Goal: Information Seeking & Learning: Learn about a topic

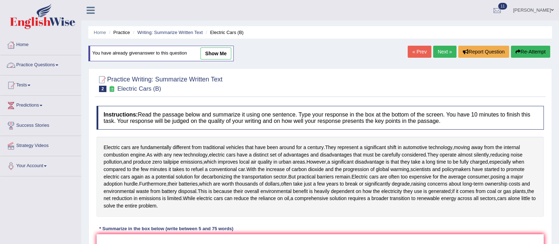
click at [19, 62] on link "Practice Questions" at bounding box center [40, 64] width 81 height 18
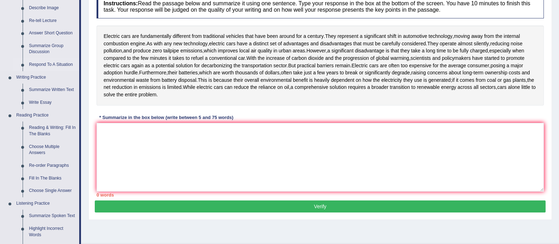
scroll to position [113, 0]
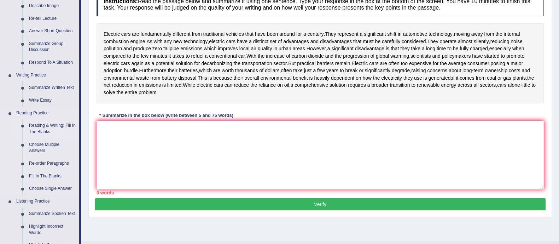
click at [41, 125] on link "Reading & Writing: Fill In The Blanks" at bounding box center [52, 128] width 53 height 19
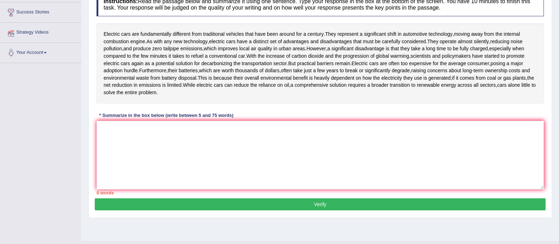
scroll to position [115, 0]
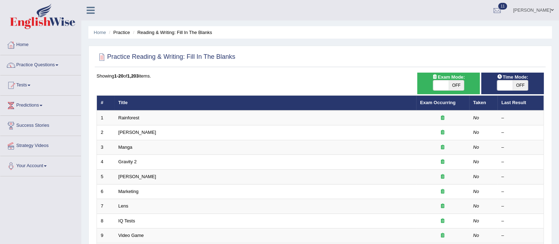
click at [458, 80] on span "OFF" at bounding box center [457, 85] width 16 height 10
checkbox input "true"
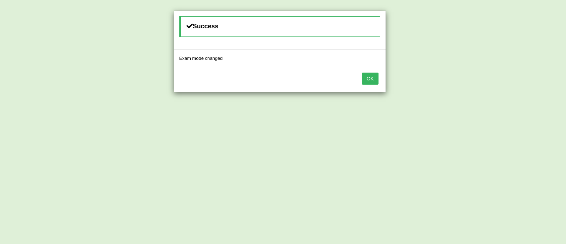
click at [366, 75] on button "OK" at bounding box center [370, 79] width 16 height 12
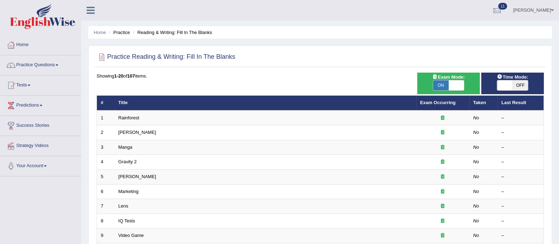
click at [521, 85] on span "OFF" at bounding box center [521, 85] width 16 height 10
checkbox input "true"
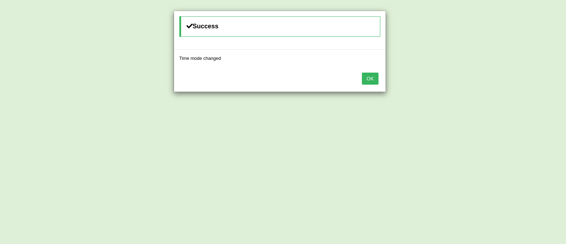
click at [372, 77] on button "OK" at bounding box center [370, 79] width 16 height 12
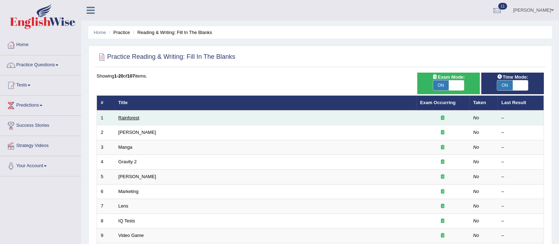
click at [123, 115] on link "Rainforest" at bounding box center [129, 117] width 21 height 5
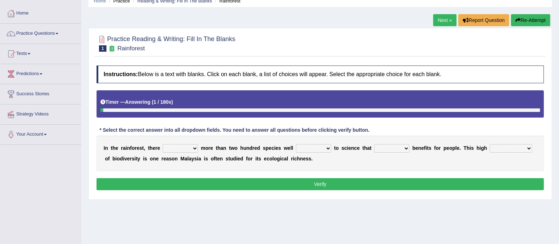
scroll to position [32, 0]
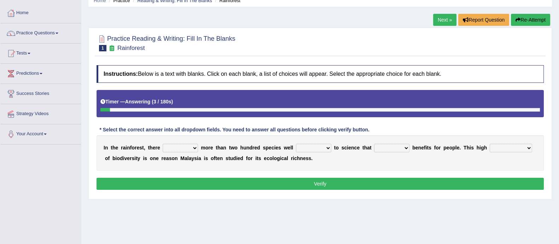
click at [173, 148] on select "have can be has is" at bounding box center [180, 148] width 35 height 8
click at [319, 146] on select "knowing known knew know" at bounding box center [313, 148] width 35 height 8
select select "known"
click at [296, 144] on select "knowing known knew know" at bounding box center [313, 148] width 35 height 8
click at [391, 146] on select "contain contained containing contains" at bounding box center [391, 148] width 35 height 8
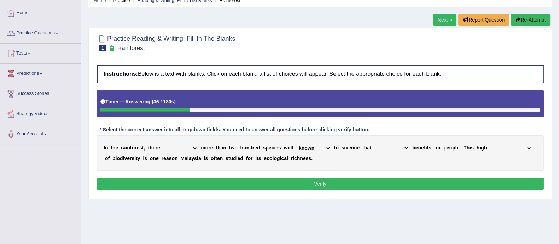
select select "contained"
click at [374, 144] on select "contain contained containing contains" at bounding box center [391, 148] width 35 height 8
click at [511, 146] on select "condensation conjunction continuity complexity" at bounding box center [511, 148] width 42 height 8
drag, startPoint x: 511, startPoint y: 146, endPoint x: 513, endPoint y: 142, distance: 4.9
click at [513, 142] on div "I n t h e r a i n f o r e s t , t h e r e have can be has is m o r e t h a n t …" at bounding box center [321, 152] width 448 height 35
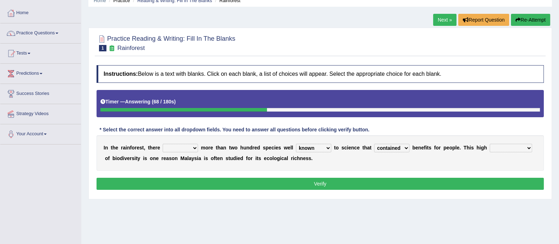
click at [513, 142] on div "I n t h e r a i n f o r e s t , t h e r e have can be has is m o r e t h a n t …" at bounding box center [321, 152] width 448 height 35
click at [513, 144] on select "condensation conjunction continuity complexity" at bounding box center [511, 148] width 42 height 8
select select "complexity"
click at [490, 144] on select "condensation conjunction continuity complexity" at bounding box center [511, 148] width 42 height 8
drag, startPoint x: 182, startPoint y: 142, endPoint x: 180, endPoint y: 148, distance: 5.7
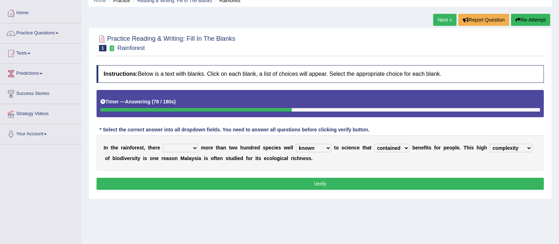
click at [180, 148] on div "I n t h e r a i n f o r e s t , t h e r e have can be has is m o r e t h a n t …" at bounding box center [321, 152] width 448 height 35
click at [180, 148] on select "have can be has is" at bounding box center [180, 148] width 35 height 8
select select "has"
click at [163, 144] on select "have can be has is" at bounding box center [180, 148] width 35 height 8
click at [177, 190] on div "Instructions: Below is a text with blanks. Click on each blank, a list of choic…" at bounding box center [320, 129] width 451 height 134
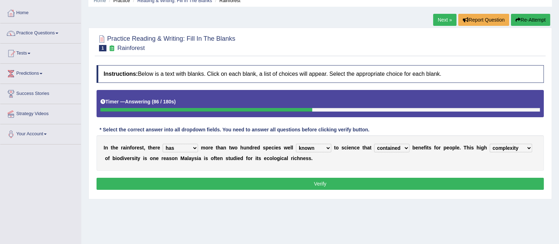
click at [318, 185] on button "Verify" at bounding box center [321, 184] width 448 height 12
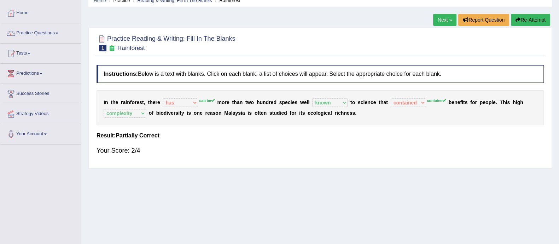
click at [443, 22] on link "Next »" at bounding box center [444, 20] width 23 height 12
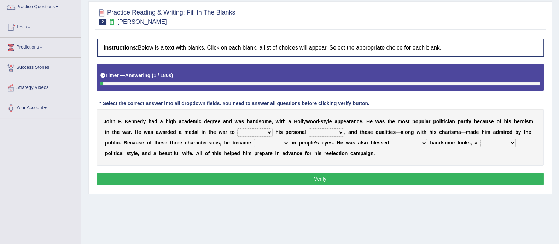
scroll to position [60, 0]
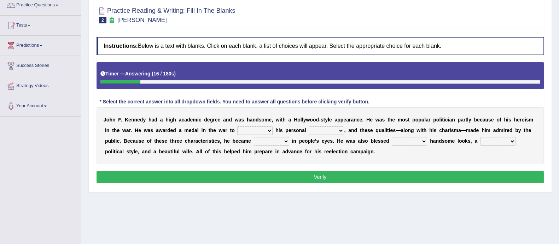
click at [247, 133] on select "prove show evidence upthrow" at bounding box center [254, 130] width 35 height 8
click at [237, 126] on select "prove show evidence upthrow" at bounding box center [254, 130] width 35 height 8
click at [260, 130] on select "prove show evidence upthrow" at bounding box center [254, 130] width 35 height 8
select select "show"
click at [237, 126] on select "prove show evidence upthrow" at bounding box center [254, 130] width 35 height 8
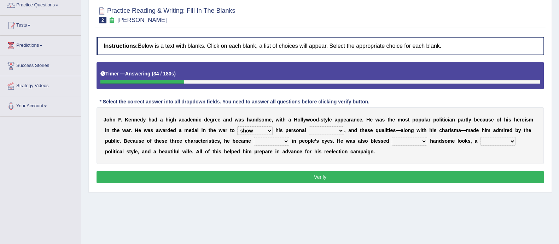
click at [337, 129] on select "passion courage charm liking" at bounding box center [326, 130] width 35 height 8
select select "courage"
click at [309, 126] on select "passion courage charm liking" at bounding box center [326, 130] width 35 height 8
click at [271, 142] on select "iconic ironic identical impotent" at bounding box center [271, 141] width 35 height 8
select select "iconic"
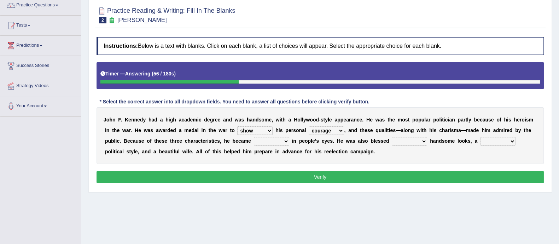
click at [254, 137] on select "iconic ironic identical impotent" at bounding box center [271, 141] width 35 height 8
click at [417, 141] on select "with in upon to" at bounding box center [409, 141] width 35 height 8
select select "with"
click at [392, 137] on select "with in upon to" at bounding box center [409, 141] width 35 height 8
click at [497, 140] on select "mending mends mended mend" at bounding box center [497, 141] width 35 height 8
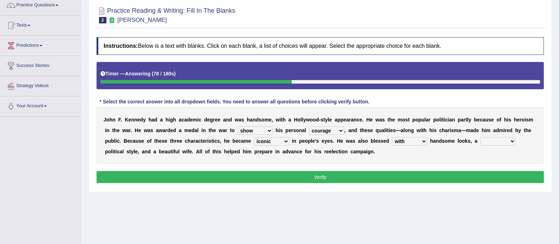
select select "mend"
click at [480, 137] on select "mending mends mended mend" at bounding box center [497, 141] width 35 height 8
click at [474, 175] on button "Verify" at bounding box center [321, 177] width 448 height 12
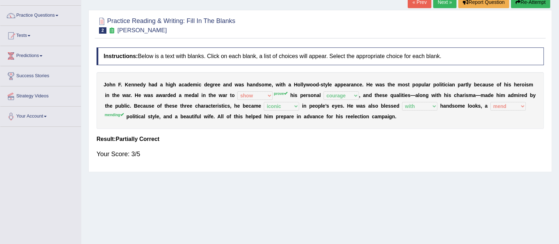
scroll to position [0, 0]
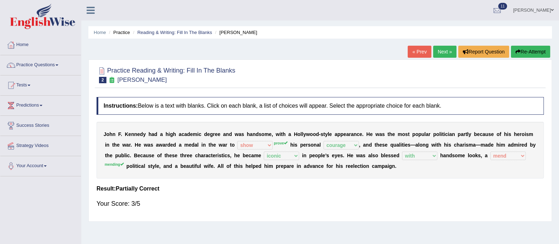
click at [443, 53] on link "Next »" at bounding box center [444, 52] width 23 height 12
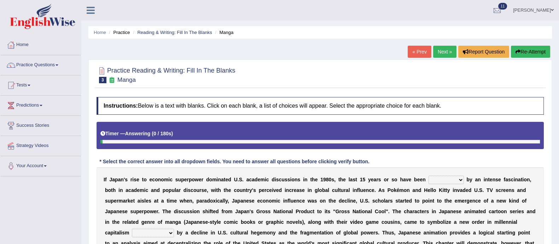
scroll to position [127, 0]
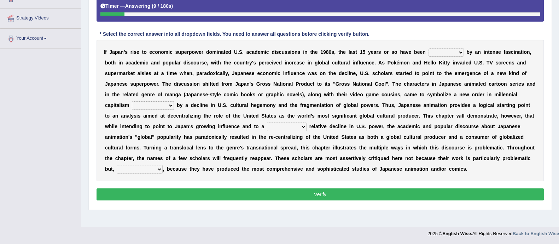
click at [275, 179] on div "I f J a p a n ' s r i s e t o e c o n o m i c s u p e r p o w e r d o m i n a t…" at bounding box center [321, 111] width 448 height 142
click at [443, 54] on select "marked dedicated made inspired" at bounding box center [446, 52] width 35 height 8
select select "dedicated"
click at [429, 48] on select "marked dedicated made inspired" at bounding box center [446, 52] width 35 height 8
click at [150, 104] on select "pocessed characterized opposed tangled" at bounding box center [153, 105] width 42 height 8
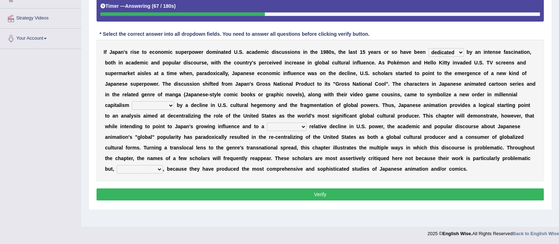
select select "characterized"
click at [132, 101] on select "pocessed characterized opposed tangled" at bounding box center [153, 105] width 42 height 8
click at [281, 126] on select "concomitant discrete proportional legitimate" at bounding box center [287, 126] width 40 height 8
select select "legitimate"
click at [267, 122] on select "concomitant discrete proportional legitimate" at bounding box center [287, 126] width 40 height 8
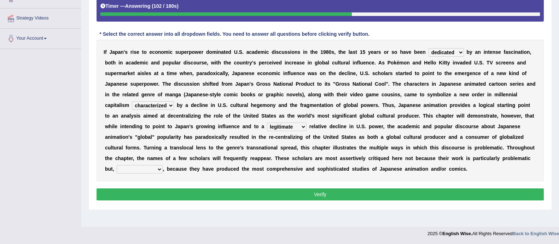
click at [148, 165] on select "however on the contrary in addition on the whole" at bounding box center [140, 169] width 46 height 8
select select "on the contrary"
click at [117, 165] on select "however on the contrary in addition on the whole" at bounding box center [140, 169] width 46 height 8
click at [165, 190] on button "Verify" at bounding box center [321, 194] width 448 height 12
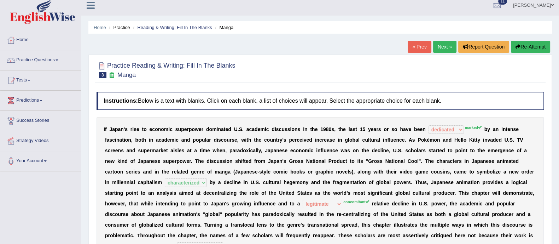
scroll to position [5, 0]
click at [440, 48] on link "Next »" at bounding box center [444, 47] width 23 height 12
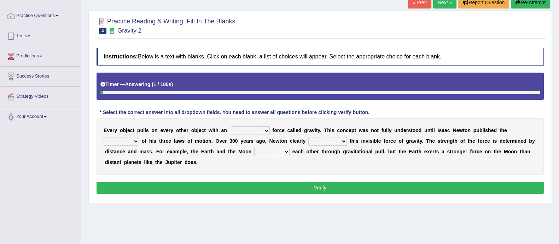
scroll to position [50, 0]
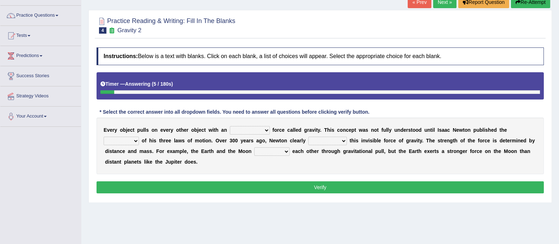
click at [250, 127] on select "invisible unknown unbelievable inconsistent" at bounding box center [250, 130] width 40 height 8
select select "unknown"
click at [230, 126] on select "invisible unknown unbelievable inconsistent" at bounding box center [250, 130] width 40 height 8
click at [126, 143] on select "concept theory method argument" at bounding box center [121, 141] width 35 height 8
select select "theory"
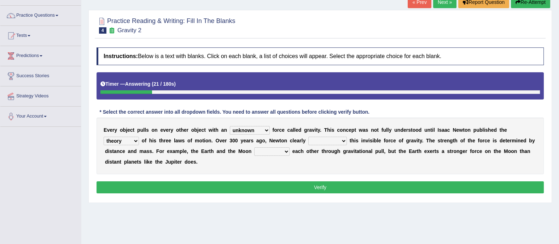
click at [104, 137] on select "concept theory method argument" at bounding box center [121, 141] width 35 height 8
click at [330, 140] on select "explained undermined overturned realized" at bounding box center [328, 141] width 39 height 8
select select "realized"
click at [309, 137] on select "explained undermined overturned realized" at bounding box center [328, 141] width 39 height 8
click at [271, 149] on select "affect spin evade span" at bounding box center [271, 151] width 35 height 8
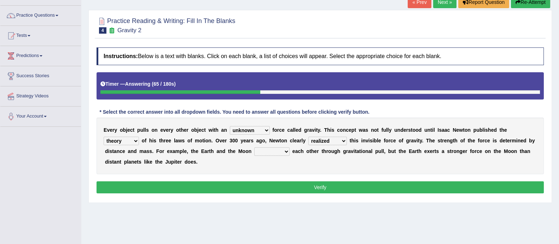
select select "affect"
click at [254, 147] on select "affect spin evade span" at bounding box center [271, 151] width 35 height 8
click at [270, 187] on button "Verify" at bounding box center [321, 187] width 448 height 12
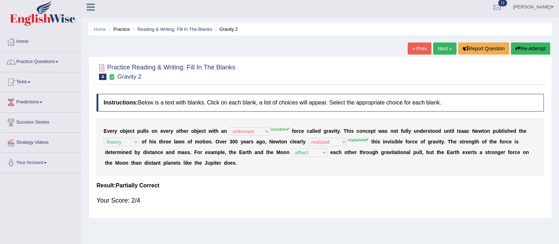
scroll to position [2, 0]
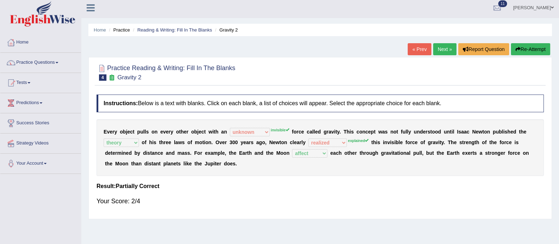
click at [444, 50] on link "Next »" at bounding box center [444, 49] width 23 height 12
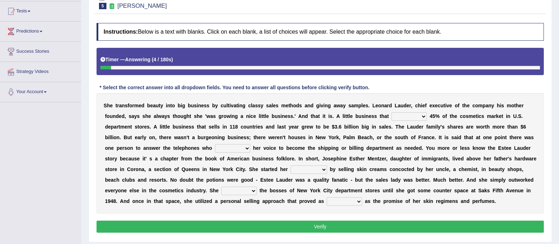
scroll to position [75, 0]
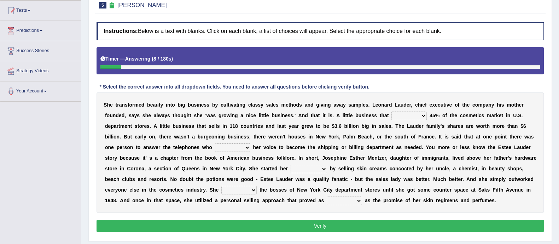
click at [267, 158] on b "e" at bounding box center [267, 158] width 3 height 6
click at [402, 115] on select "has controls makes maintains" at bounding box center [409, 115] width 35 height 8
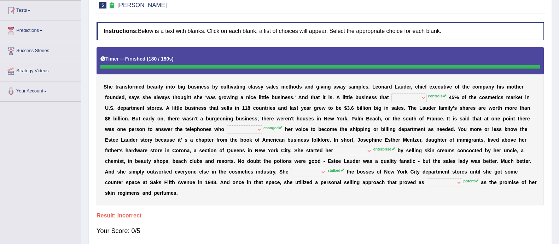
scroll to position [0, 0]
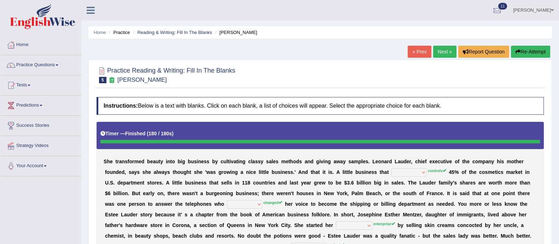
click at [445, 54] on link "Next »" at bounding box center [444, 52] width 23 height 12
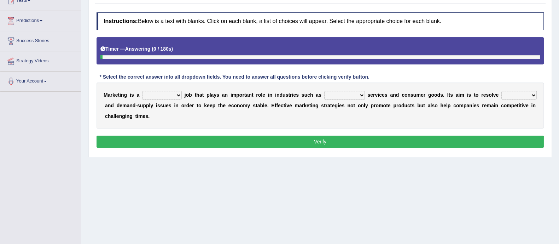
scroll to position [85, 0]
click at [171, 97] on select "professional flexible parochial descriptive" at bounding box center [162, 95] width 40 height 8
select select "flexible"
click at [142, 91] on select "professional flexible parochial descriptive" at bounding box center [162, 95] width 40 height 8
click at [344, 95] on select "civil financial conventional foremost" at bounding box center [344, 95] width 41 height 8
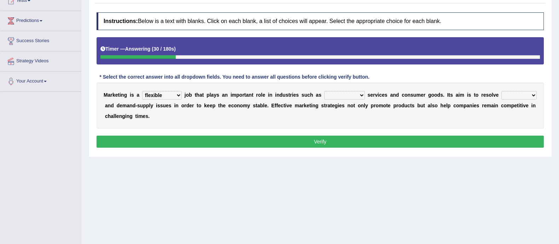
select select "financial"
click at [324, 91] on select "civil financial conventional foremost" at bounding box center [344, 95] width 41 height 8
click at [502, 99] on select "imbalance excess symmetry budget" at bounding box center [519, 95] width 35 height 8
select select "budget"
click at [502, 99] on select "imbalance excess symmetry budget" at bounding box center [519, 95] width 35 height 8
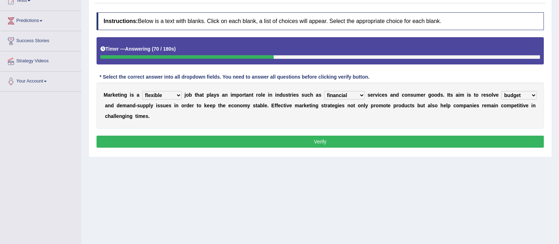
click at [502, 99] on select "imbalance excess symmetry budget" at bounding box center [519, 95] width 35 height 8
click at [171, 85] on div "M a r k e t i n g i s a professional flexible parochial descriptive j o b t h a…" at bounding box center [321, 105] width 448 height 46
click at [157, 98] on select "professional flexible parochial descriptive" at bounding box center [162, 95] width 40 height 8
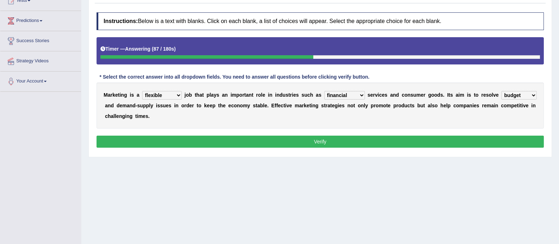
click at [261, 137] on button "Verify" at bounding box center [321, 142] width 448 height 12
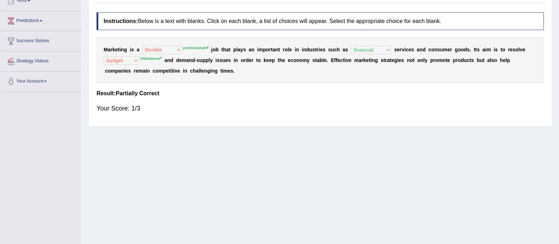
scroll to position [0, 0]
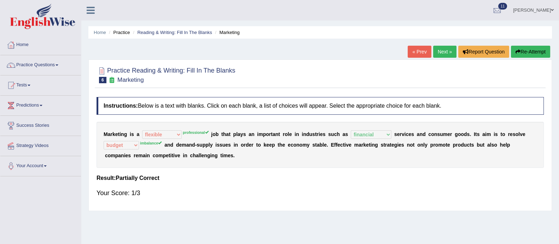
click at [531, 49] on button "Re-Attempt" at bounding box center [530, 52] width 39 height 12
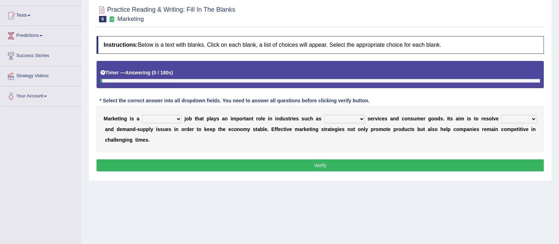
scroll to position [70, 0]
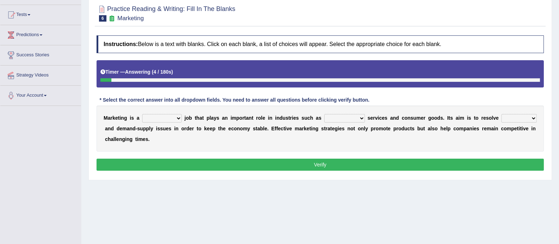
click at [171, 121] on select "professional flexible parochial descriptive" at bounding box center [162, 118] width 40 height 8
select select "professional"
click at [142, 114] on select "professional flexible parochial descriptive" at bounding box center [162, 118] width 40 height 8
click at [357, 115] on select "civil financial conventional foremost" at bounding box center [344, 118] width 41 height 8
select select "conventional"
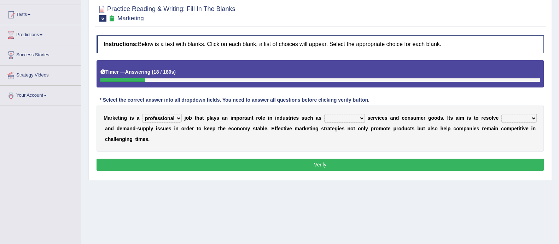
click at [324, 114] on select "civil financial conventional foremost" at bounding box center [344, 118] width 41 height 8
click at [502, 122] on select "imbalance excess symmetry budget" at bounding box center [519, 118] width 35 height 8
select select "imbalance"
click at [502, 122] on select "imbalance excess symmetry budget" at bounding box center [519, 118] width 35 height 8
click at [133, 163] on button "Verify" at bounding box center [321, 164] width 448 height 12
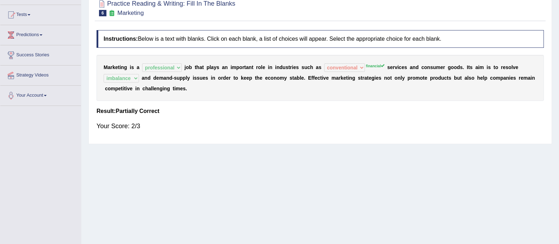
scroll to position [0, 0]
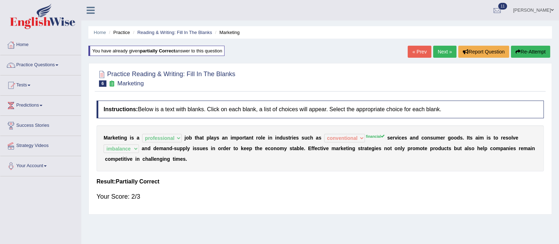
click at [442, 52] on link "Next »" at bounding box center [444, 52] width 23 height 12
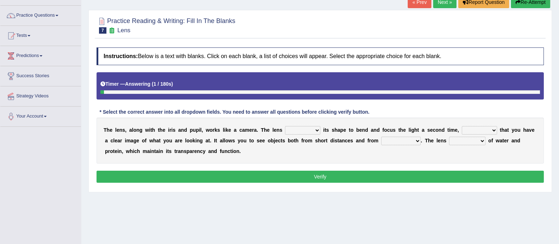
scroll to position [50, 0]
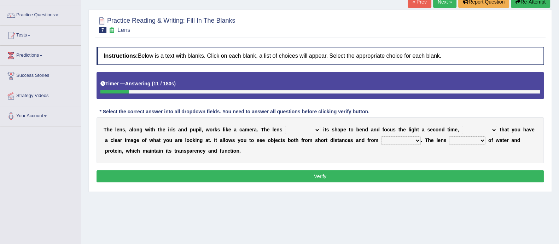
click at [307, 131] on select "adjusts shows selects presents" at bounding box center [302, 130] width 35 height 8
select select "adjusts"
click at [285, 126] on select "adjusts shows selects presents" at bounding box center [302, 130] width 35 height 8
click at [478, 128] on select "ensures to ensure ensure ensured" at bounding box center [479, 130] width 35 height 8
select select "to ensure"
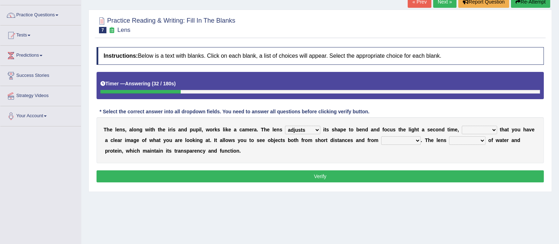
click at [462, 126] on select "ensures to ensure ensure ensured" at bounding box center [479, 130] width 35 height 8
click at [408, 142] on select "far away in between further apart all along" at bounding box center [401, 140] width 40 height 8
select select "far away"
click at [381, 136] on select "far away in between further apart all along" at bounding box center [401, 140] width 40 height 8
click at [470, 136] on select "constitutes comprises composes consists" at bounding box center [467, 140] width 36 height 8
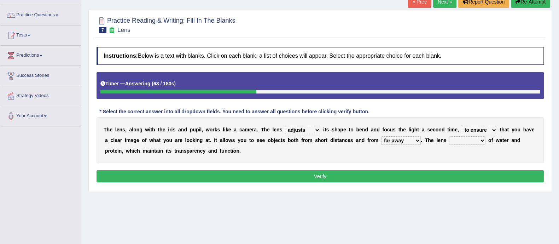
select select "consists"
click at [449, 136] on select "constitutes comprises composes consists" at bounding box center [467, 140] width 36 height 8
click at [445, 174] on button "Verify" at bounding box center [321, 176] width 448 height 12
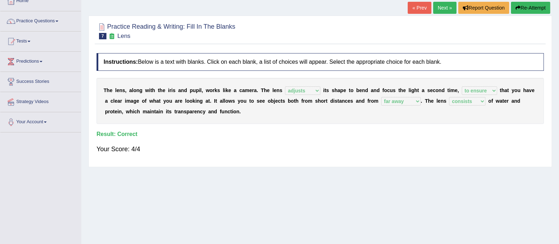
scroll to position [36, 0]
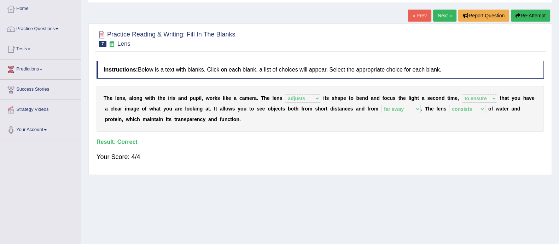
click at [447, 13] on link "Next »" at bounding box center [444, 16] width 23 height 12
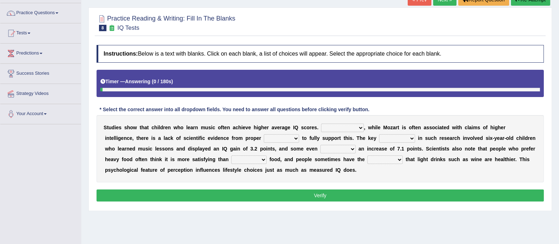
scroll to position [53, 0]
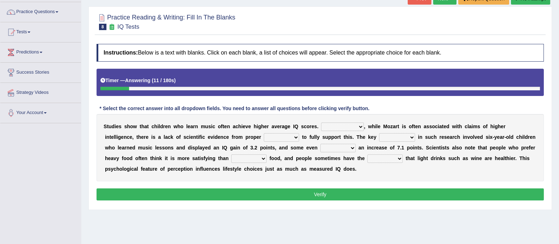
click at [345, 125] on select "However Therefore Consequently While" at bounding box center [342, 126] width 43 height 8
select select "However"
click at [321, 122] on select "However Therefore Consequently While" at bounding box center [342, 126] width 43 height 8
click at [290, 139] on select "test tests testing tested" at bounding box center [281, 137] width 35 height 8
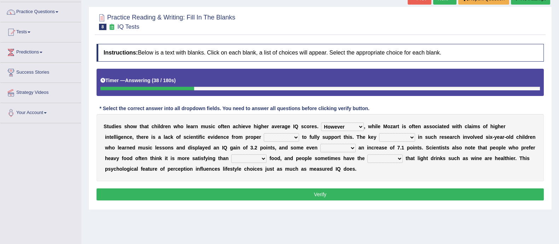
click at [290, 139] on select "test tests testing tested" at bounding box center [281, 137] width 35 height 8
click at [403, 138] on select "process goal implication odd" at bounding box center [397, 137] width 36 height 8
select select "goal"
click at [379, 133] on select "process goal implication odd" at bounding box center [397, 137] width 36 height 8
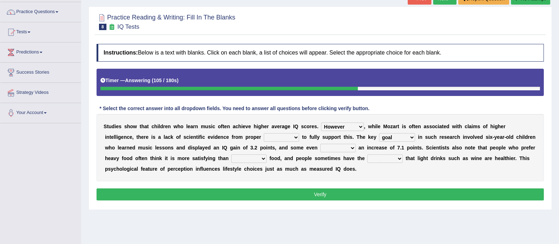
scroll to position [0, 0]
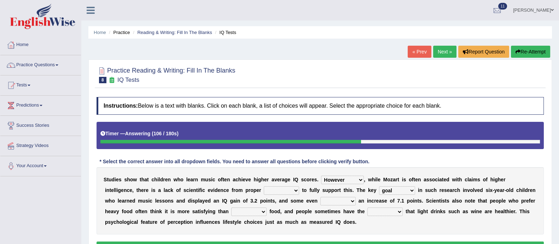
click at [543, 48] on button "Re-Attempt" at bounding box center [530, 52] width 39 height 12
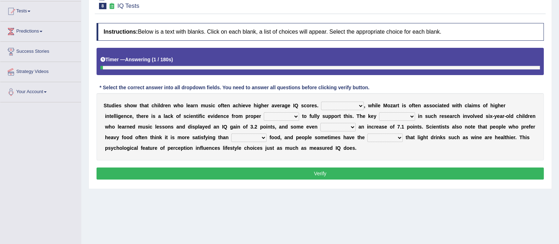
scroll to position [74, 0]
click at [344, 102] on select "However Therefore Consequently While" at bounding box center [342, 106] width 43 height 8
select select "Therefore"
click at [321, 102] on select "However Therefore Consequently While" at bounding box center [342, 106] width 43 height 8
click at [270, 115] on select "test tests testing tested" at bounding box center [281, 116] width 35 height 8
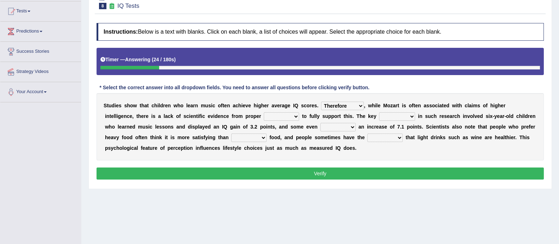
select select "tests"
click at [264, 112] on select "test tests testing tested" at bounding box center [281, 116] width 35 height 8
click at [274, 145] on b at bounding box center [275, 148] width 3 height 6
click at [402, 112] on select "process goal implication odd" at bounding box center [397, 116] width 36 height 8
select select "goal"
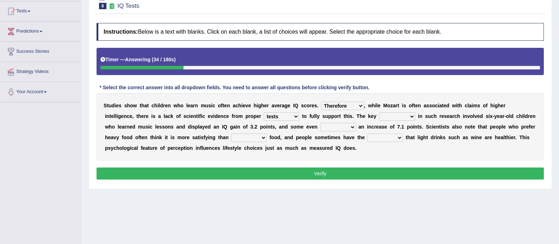
click at [379, 112] on select "process goal implication odd" at bounding box center [397, 116] width 36 height 8
click at [329, 127] on select "exhibited taught learned threatened" at bounding box center [338, 127] width 35 height 8
select select "learned"
click at [321, 123] on select "exhibited taught learned threatened" at bounding box center [338, 127] width 35 height 8
click at [236, 143] on div "S t u d i e s s h o w t h a t c h i l d r e n w h o l e a r n m u s i c o f t e…" at bounding box center [321, 126] width 448 height 67
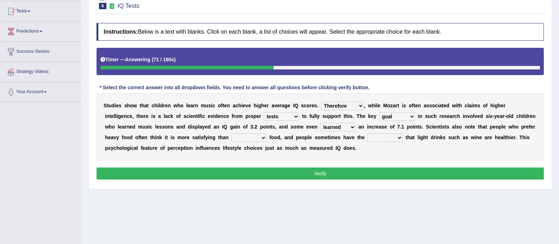
click at [242, 141] on div "S t u d i e s s h o w t h a t c h i l d r e n w h o l e a r n m u s i c o f t e…" at bounding box center [321, 126] width 448 height 67
click at [247, 138] on select "choosy lighter cushiony spooky" at bounding box center [248, 137] width 35 height 8
select select "choosy"
click at [231, 133] on select "choosy lighter cushiony spooky" at bounding box center [248, 137] width 35 height 8
click at [386, 135] on select "illusion sight anecdote intention" at bounding box center [385, 137] width 35 height 8
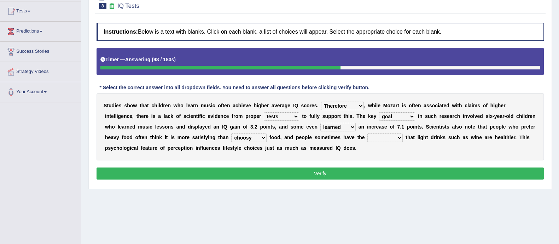
select select "illusion"
click at [368, 133] on select "illusion sight anecdote intention" at bounding box center [385, 137] width 35 height 8
click at [377, 174] on button "Verify" at bounding box center [321, 173] width 448 height 12
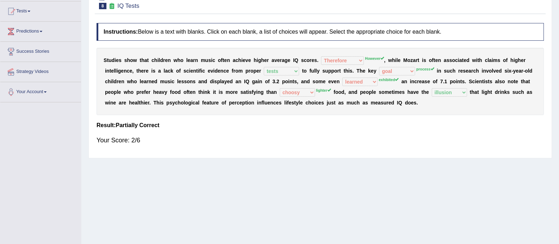
scroll to position [0, 0]
